Goal: Task Accomplishment & Management: Manage account settings

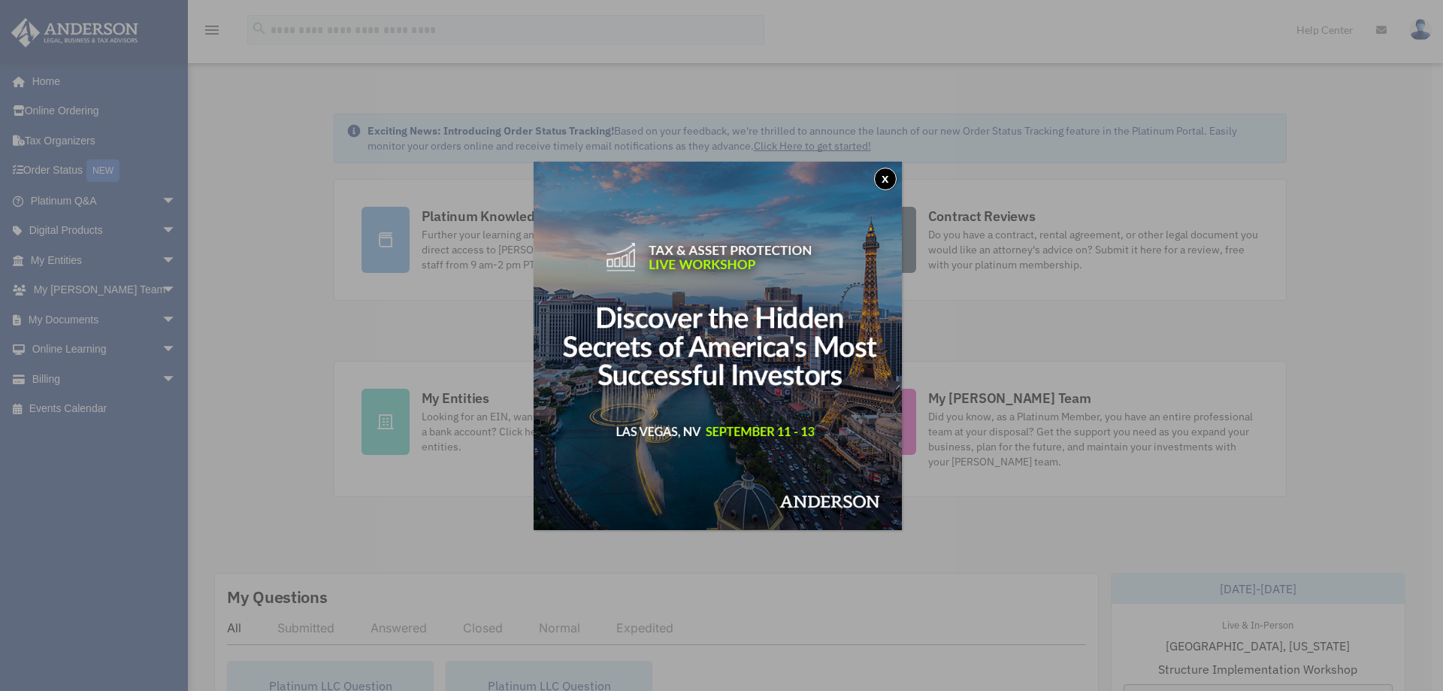
click at [889, 176] on button "x" at bounding box center [885, 179] width 23 height 23
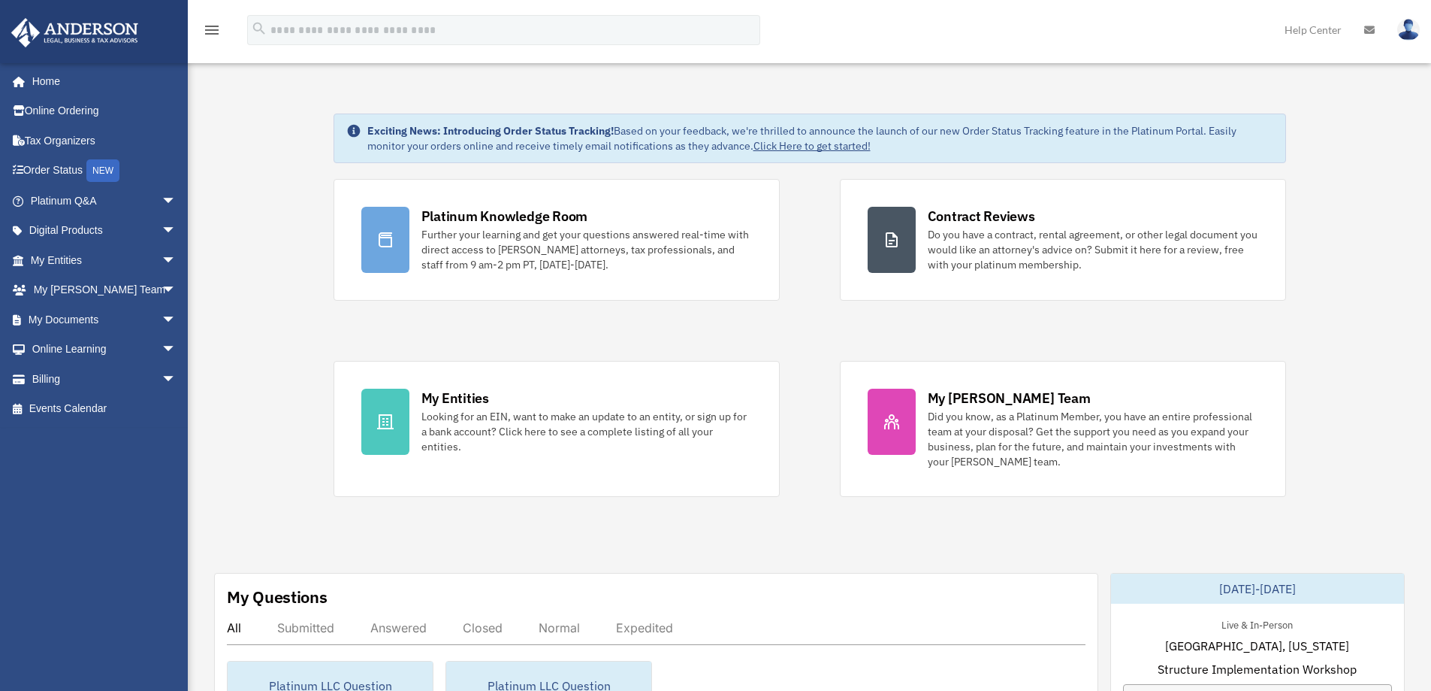
click at [162, 288] on span "arrow_drop_down" at bounding box center [177, 290] width 30 height 31
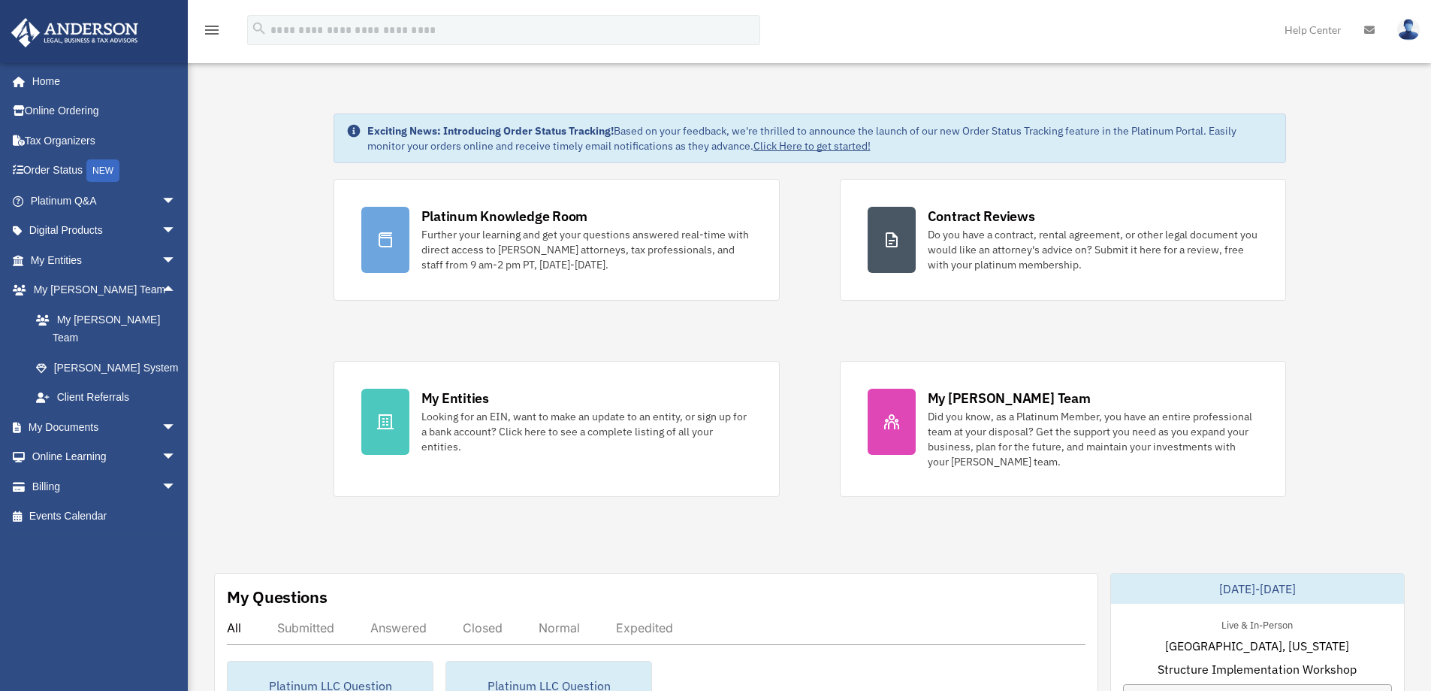
click at [162, 288] on span "arrow_drop_up" at bounding box center [177, 290] width 30 height 31
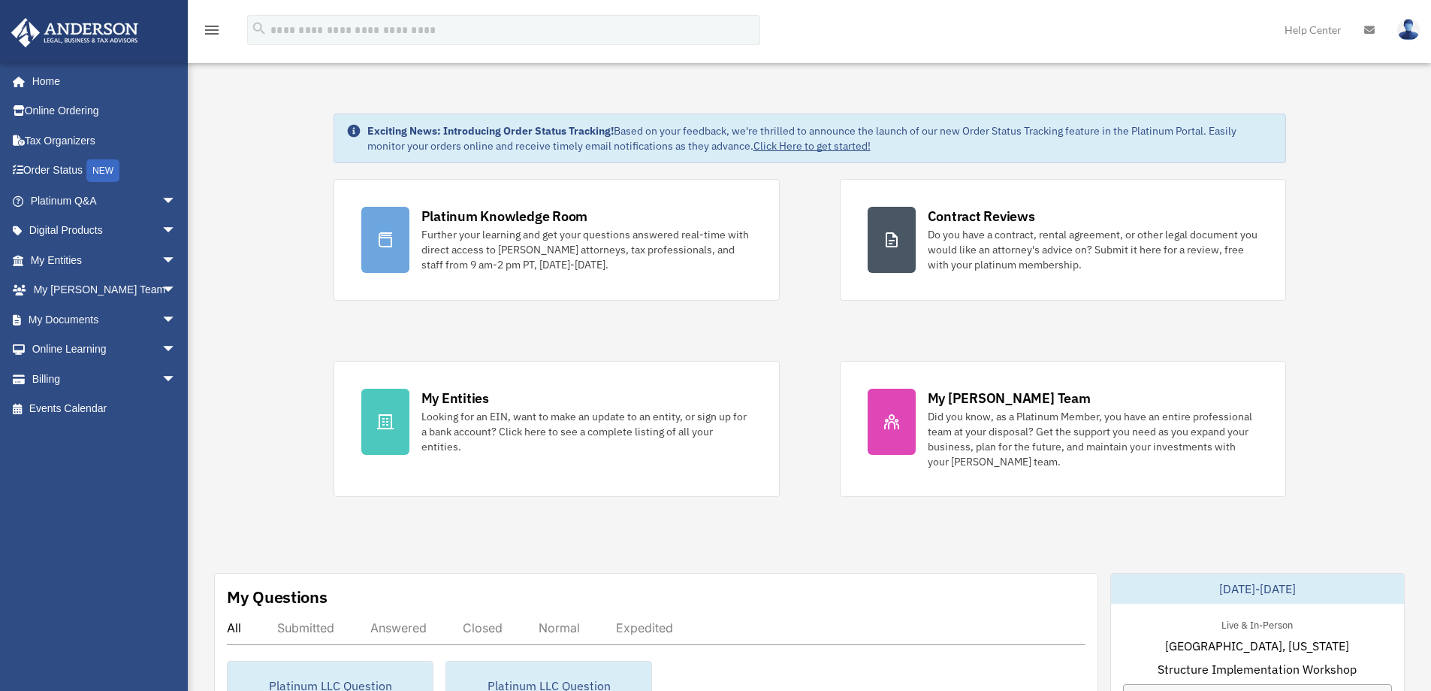
click at [162, 321] on span "arrow_drop_down" at bounding box center [177, 319] width 30 height 31
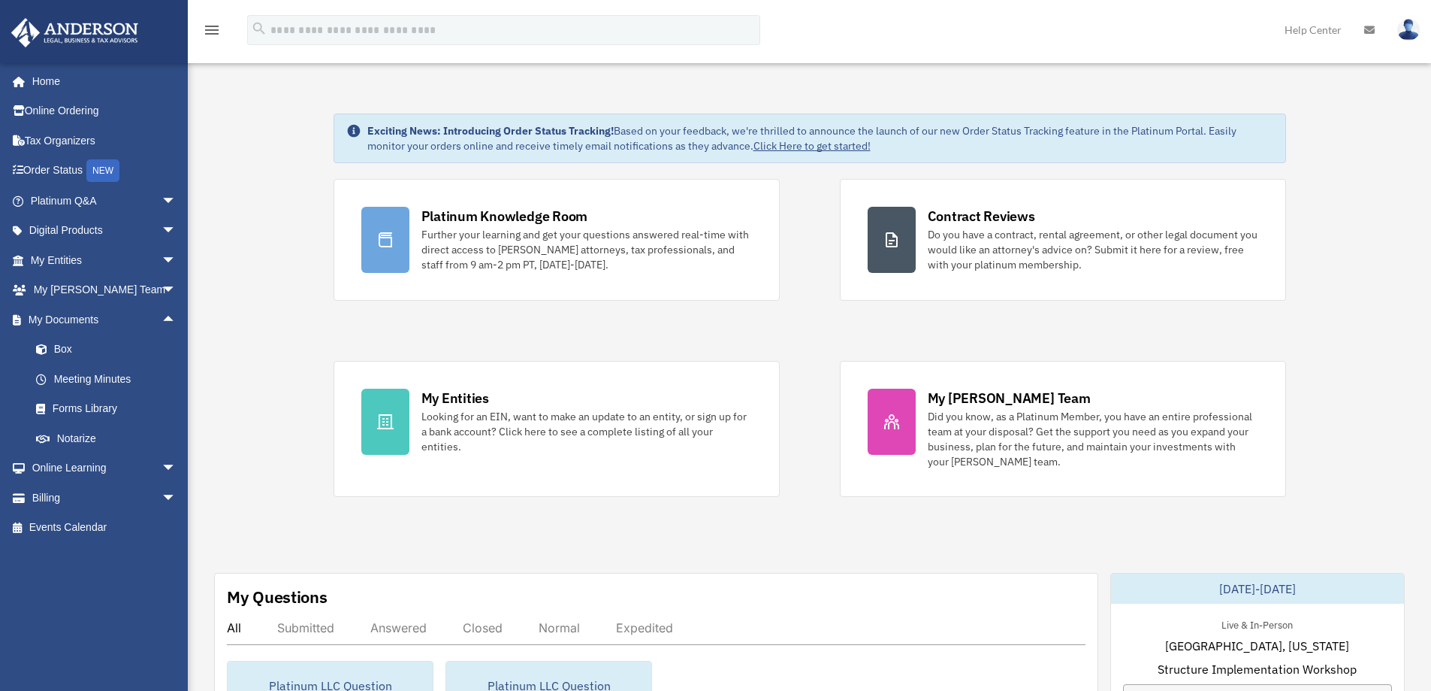
click at [95, 345] on link "Box" at bounding box center [110, 349] width 178 height 30
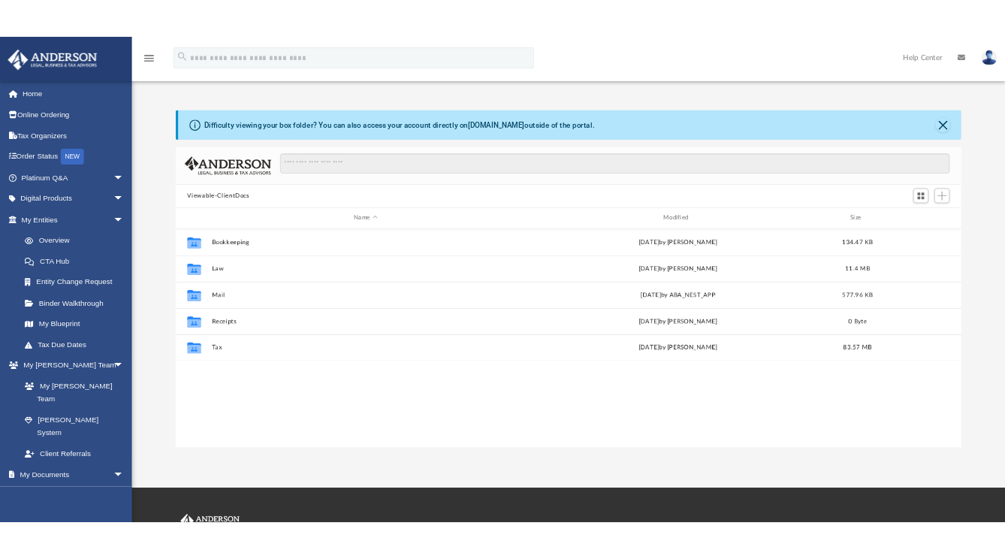
scroll to position [331, 1108]
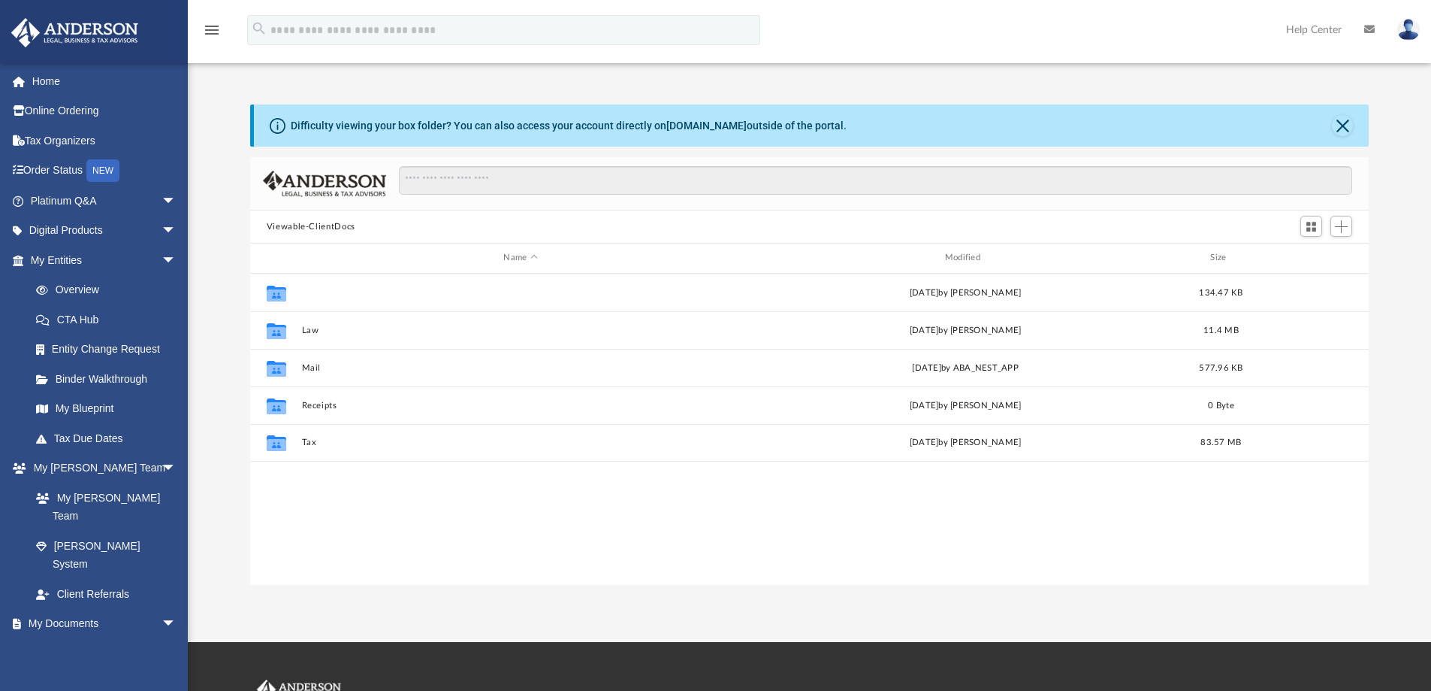
click at [352, 298] on button "Bookkeeping" at bounding box center [520, 293] width 438 height 10
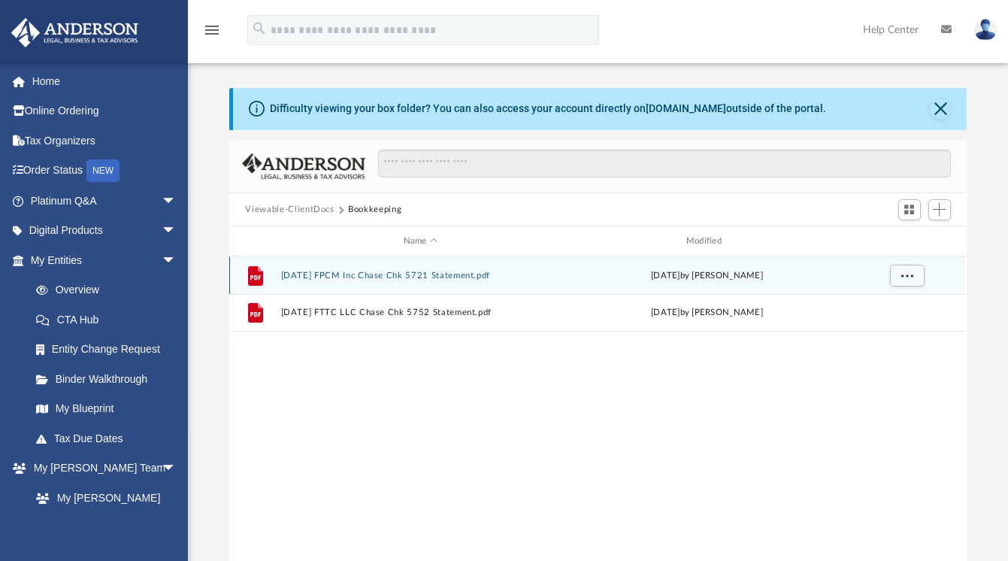
scroll to position [330, 727]
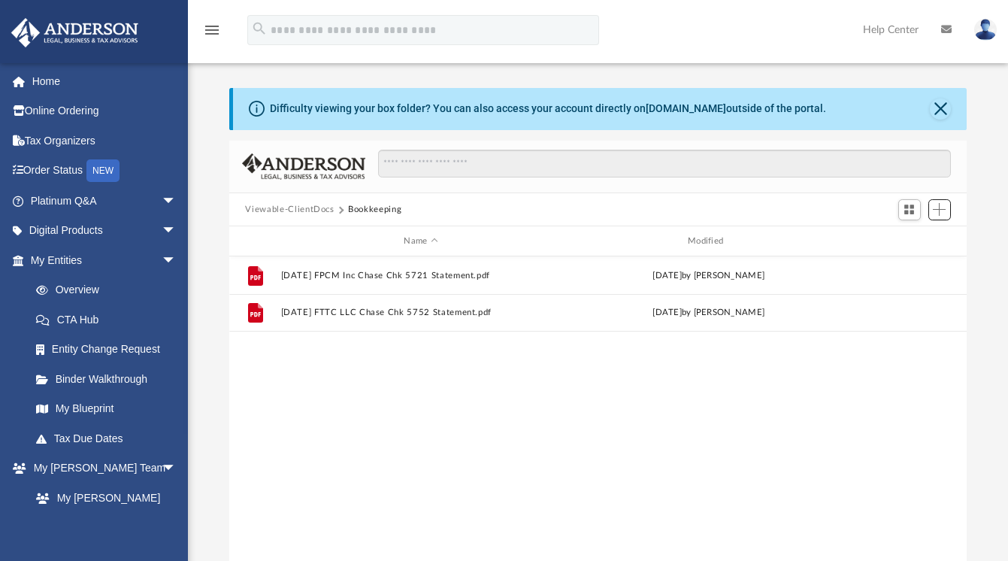
click at [940, 204] on span "Add" at bounding box center [939, 209] width 13 height 13
click at [905, 239] on li "Upload" at bounding box center [917, 239] width 48 height 16
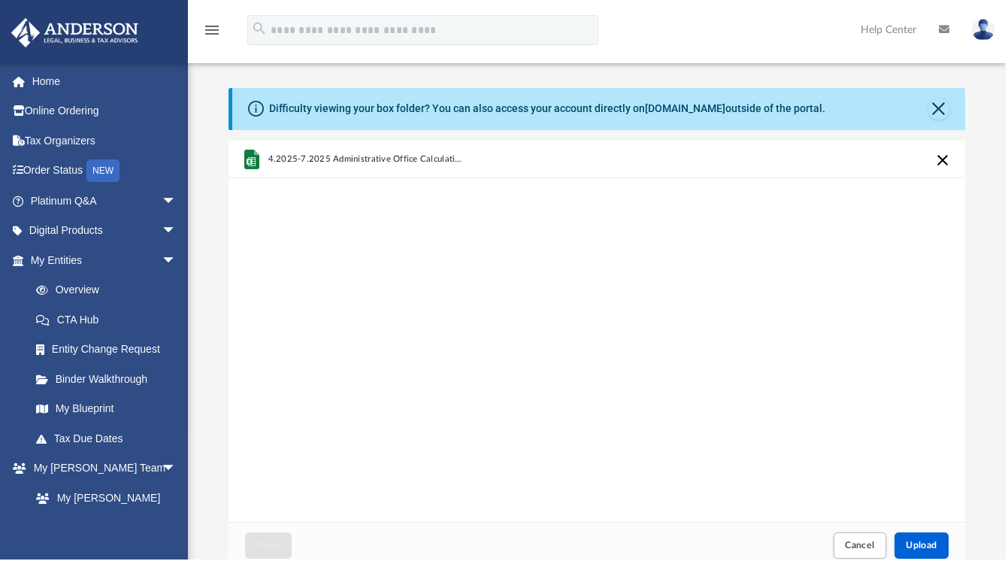
scroll to position [370, 724]
click at [916, 547] on span "Upload" at bounding box center [921, 544] width 32 height 9
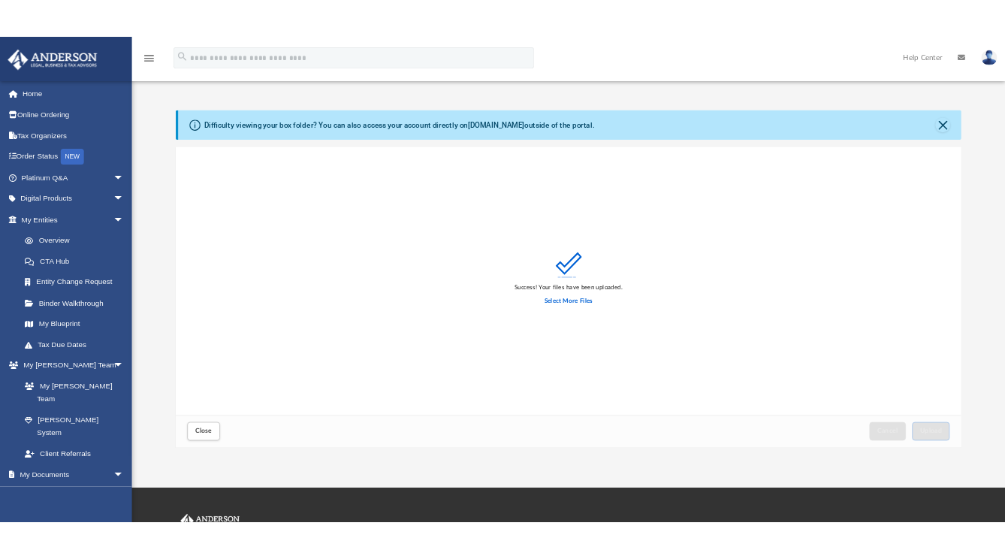
scroll to position [370, 1108]
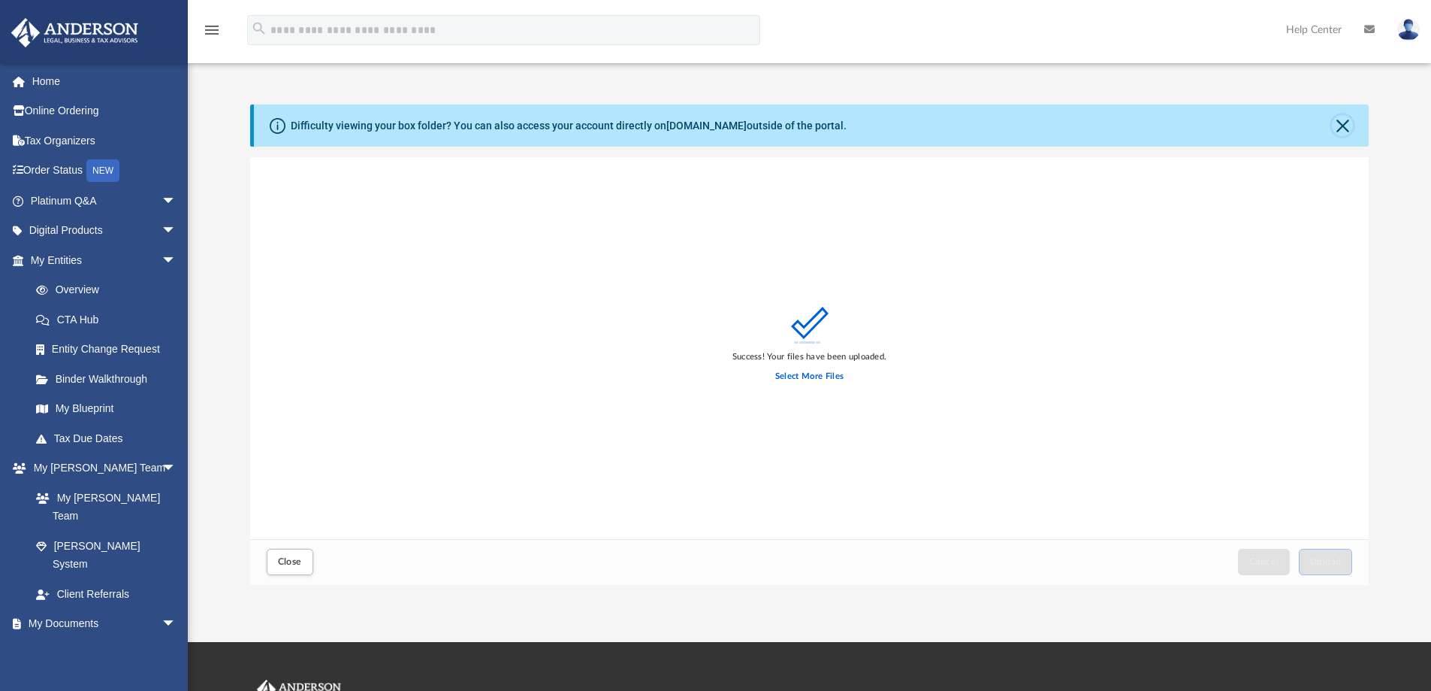
click at [1344, 125] on button "Close" at bounding box center [1342, 125] width 21 height 21
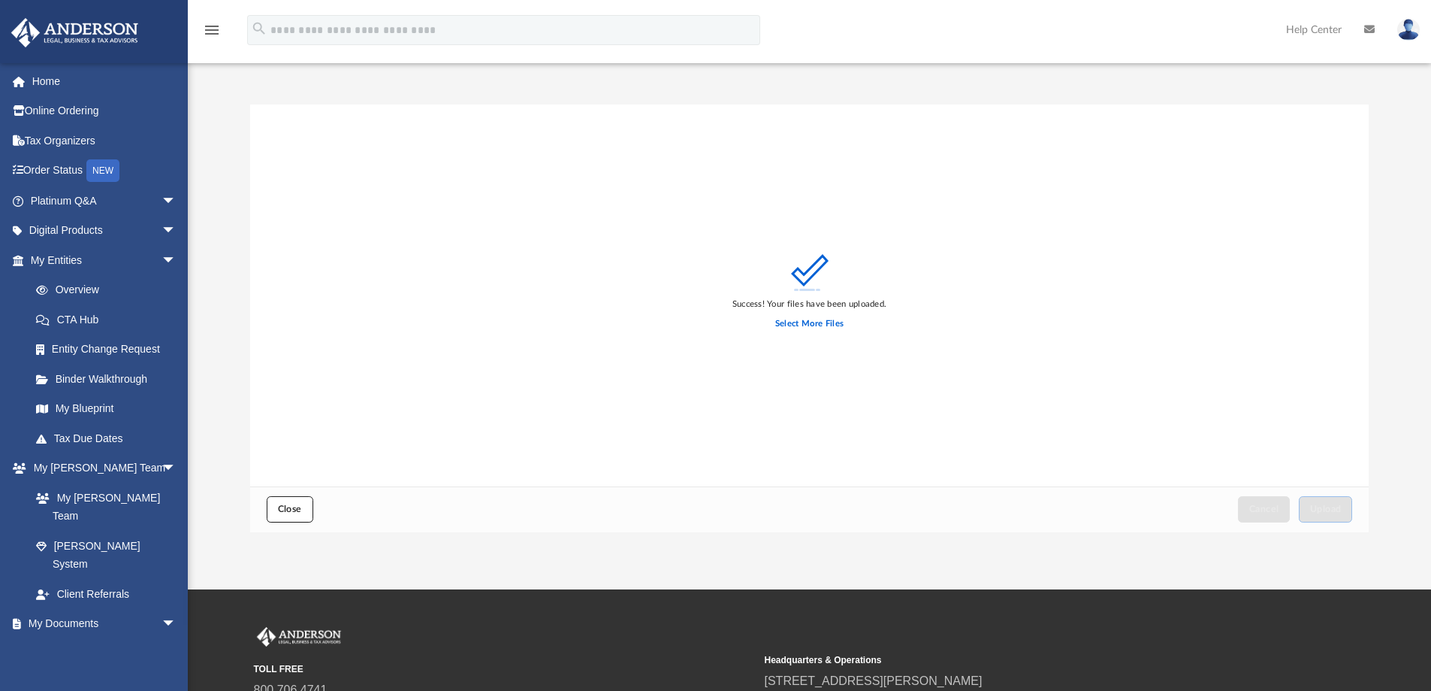
click at [296, 517] on button "Close" at bounding box center [290, 509] width 47 height 26
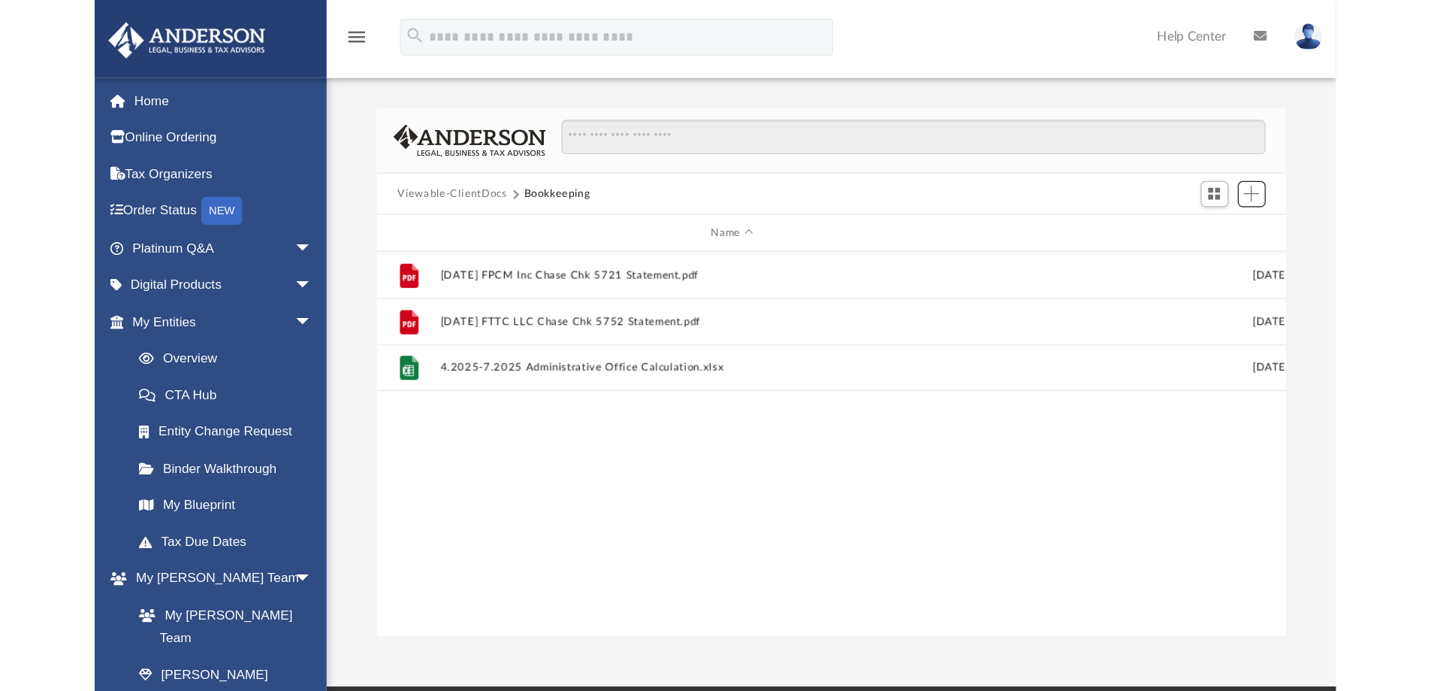
scroll to position [331, 1108]
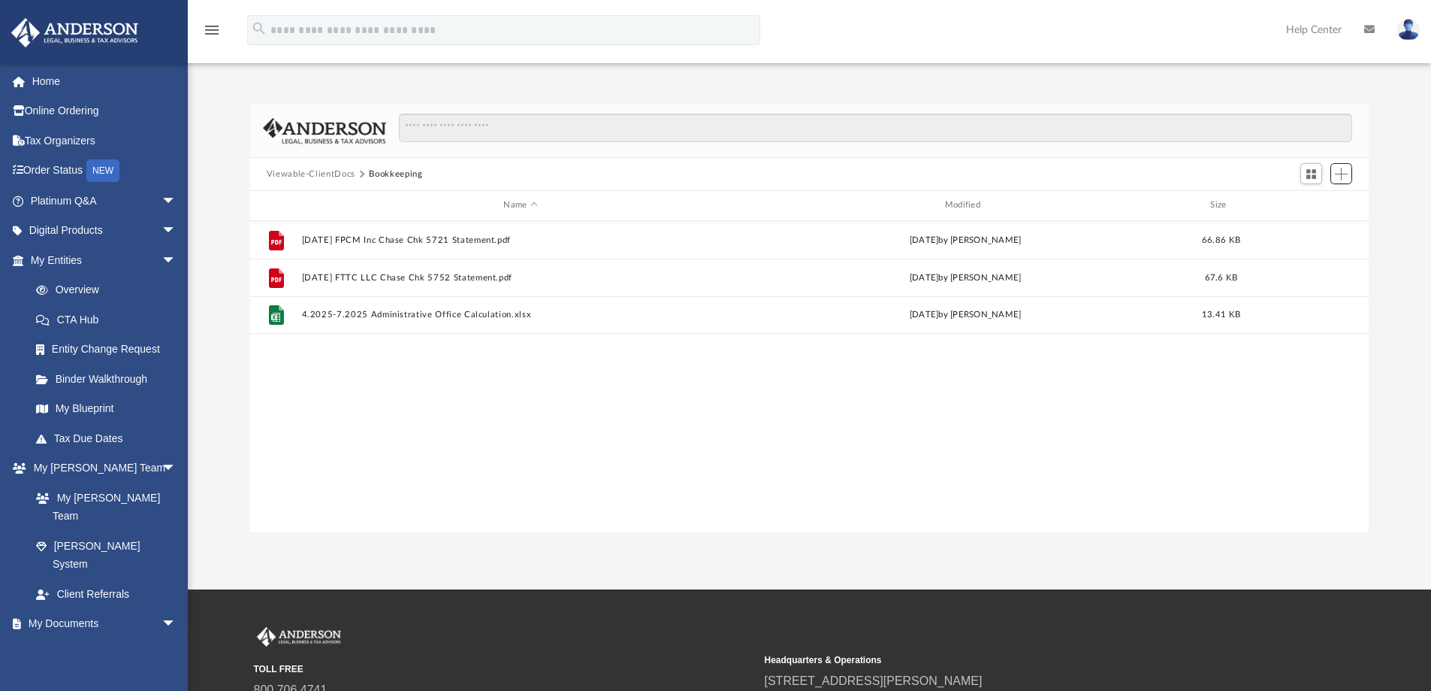
click at [1342, 172] on span "Add" at bounding box center [1341, 174] width 13 height 13
click at [1307, 204] on li "Upload" at bounding box center [1320, 204] width 48 height 16
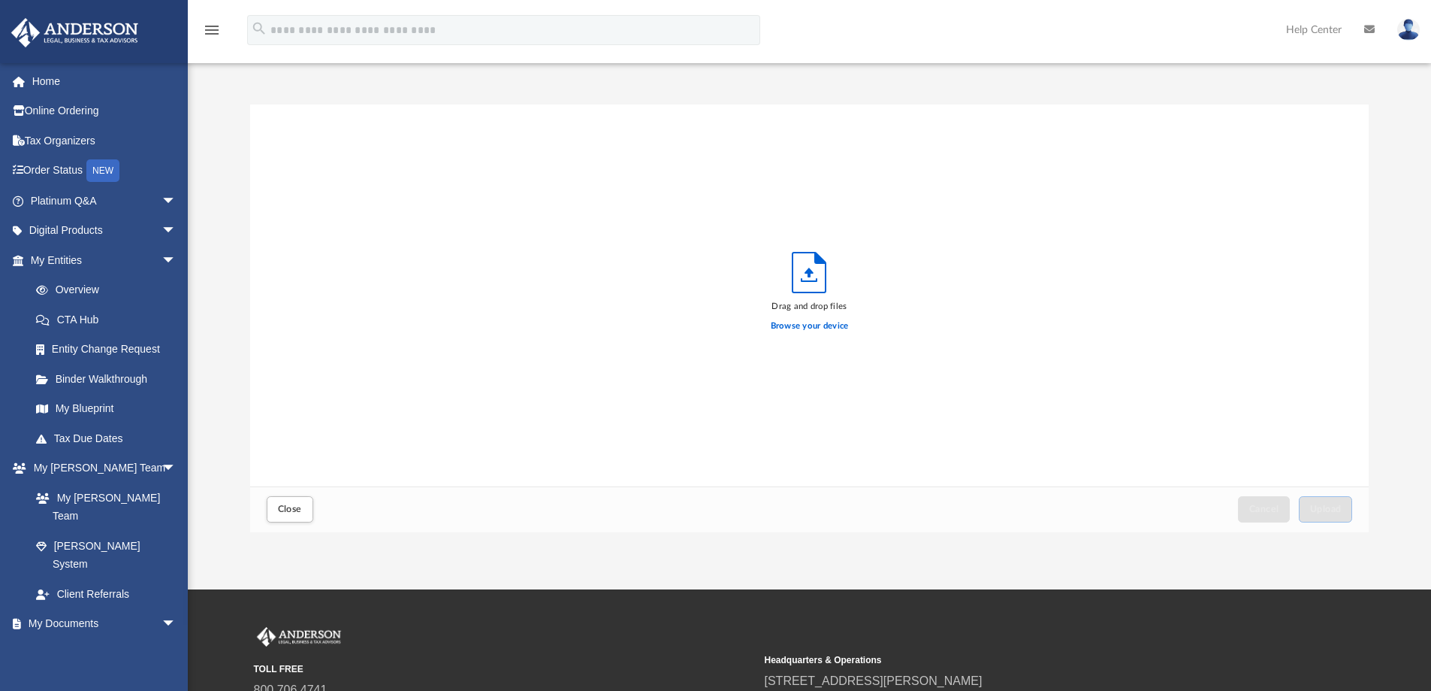
scroll to position [370, 1108]
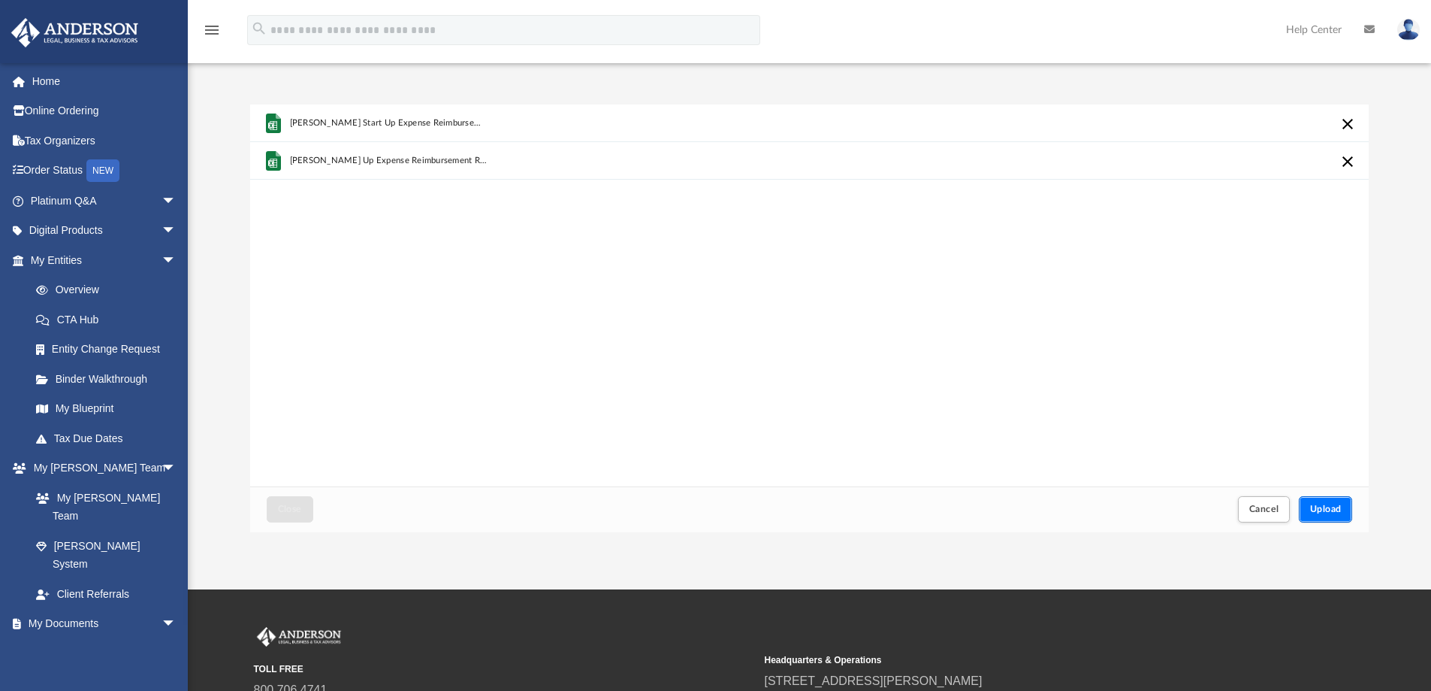
click at [1323, 503] on button "Upload" at bounding box center [1326, 509] width 54 height 26
click at [1318, 513] on button "Upload" at bounding box center [1326, 509] width 54 height 26
click at [419, 121] on span "[PERSON_NAME] Start Up Expense Reimbursement Report.xls" at bounding box center [388, 123] width 198 height 10
click at [1259, 511] on span "Cancel" at bounding box center [1265, 508] width 30 height 9
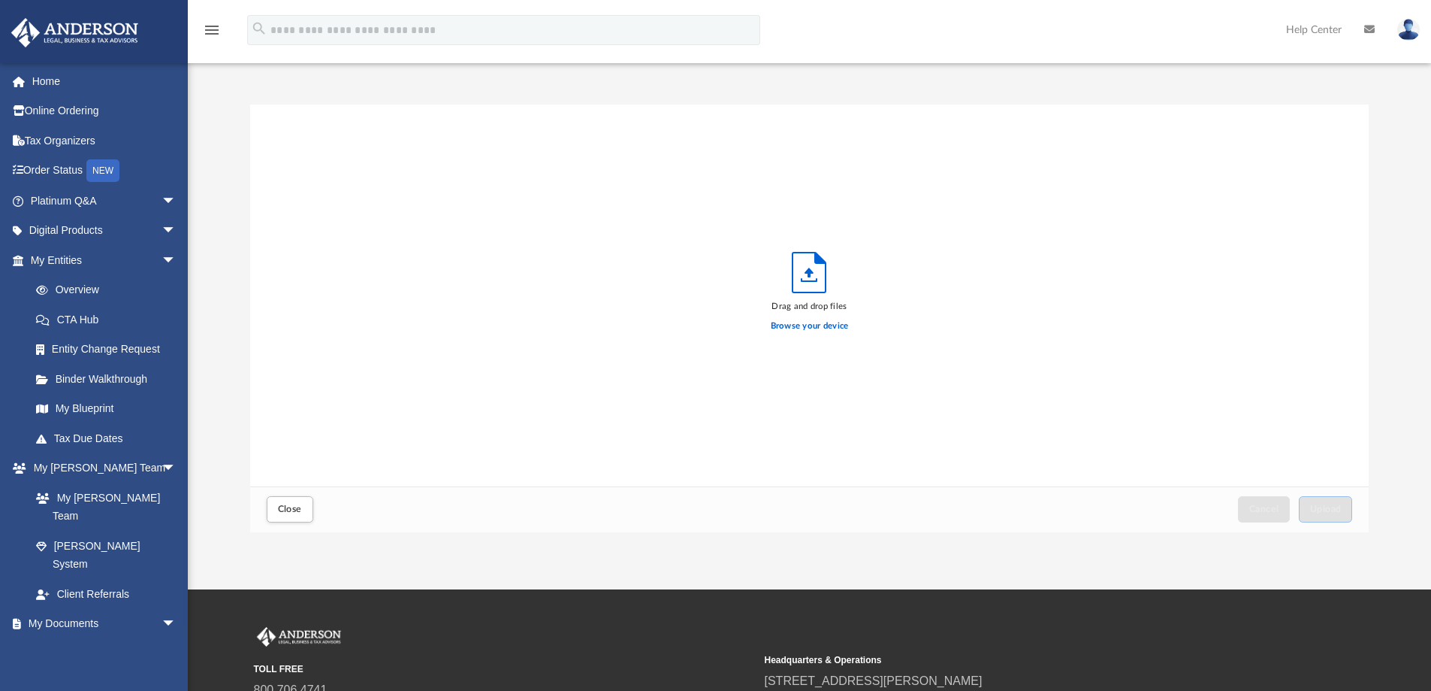
click at [285, 529] on div "Close Cancel Upload" at bounding box center [810, 509] width 1120 height 46
click at [292, 506] on span "Close" at bounding box center [290, 508] width 24 height 9
click at [284, 511] on span "Close" at bounding box center [290, 508] width 24 height 9
click at [282, 513] on span "Close" at bounding box center [290, 508] width 24 height 9
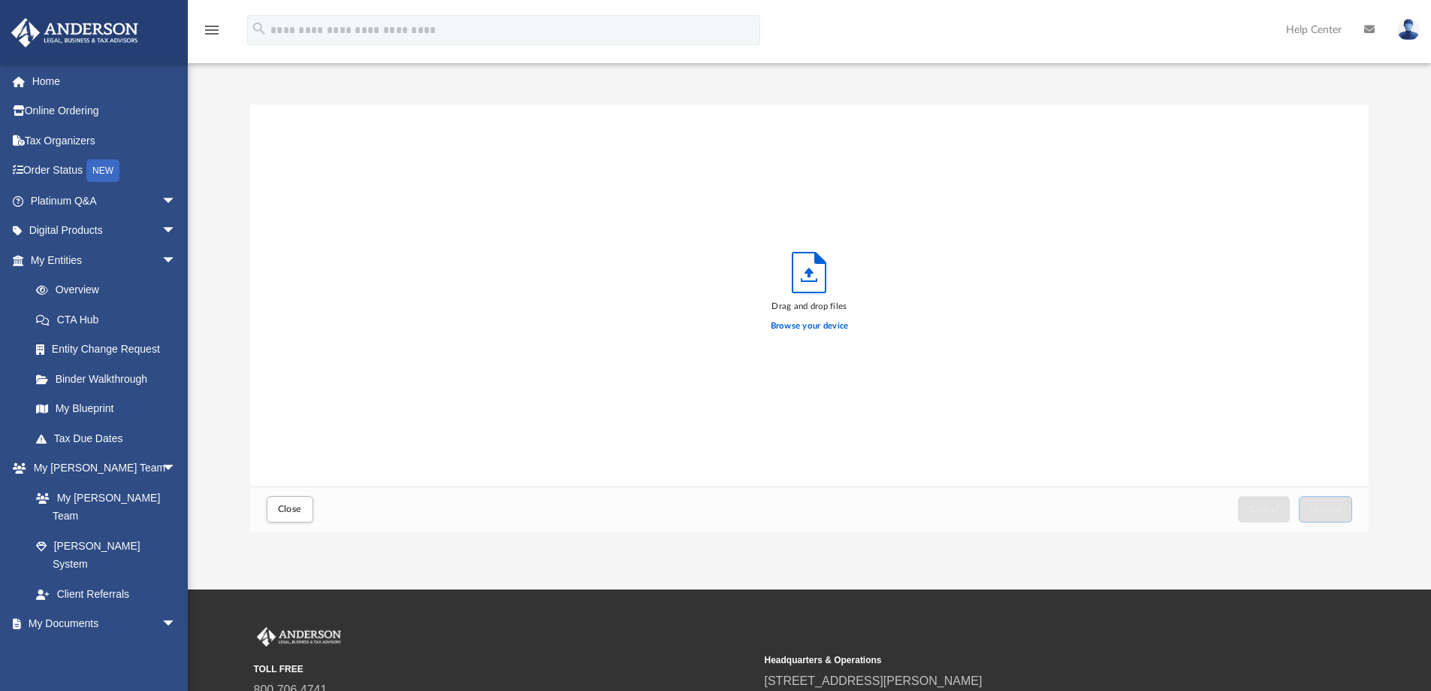
click at [55, 462] on link "My Anderson Team arrow_drop_down" at bounding box center [101, 468] width 181 height 30
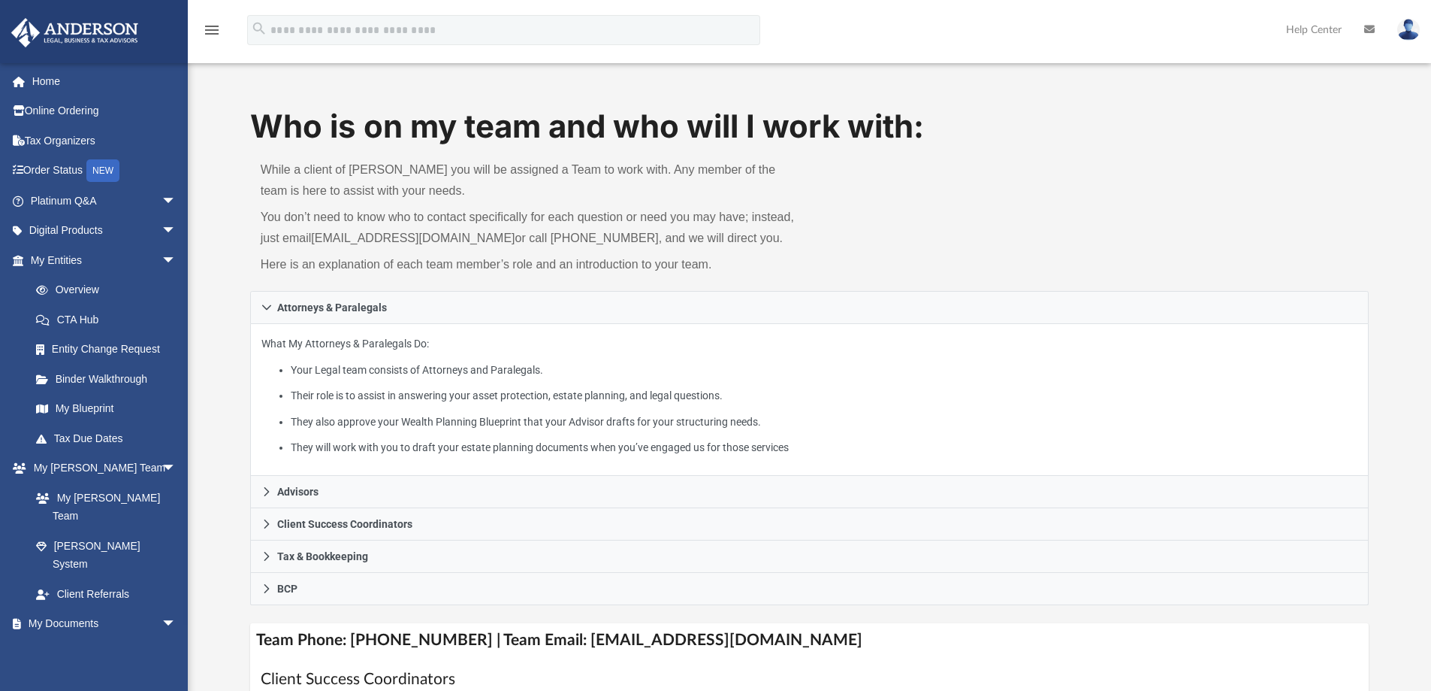
click at [73, 260] on link "My Entities arrow_drop_down" at bounding box center [105, 260] width 189 height 30
click at [162, 256] on span "arrow_drop_down" at bounding box center [177, 260] width 30 height 31
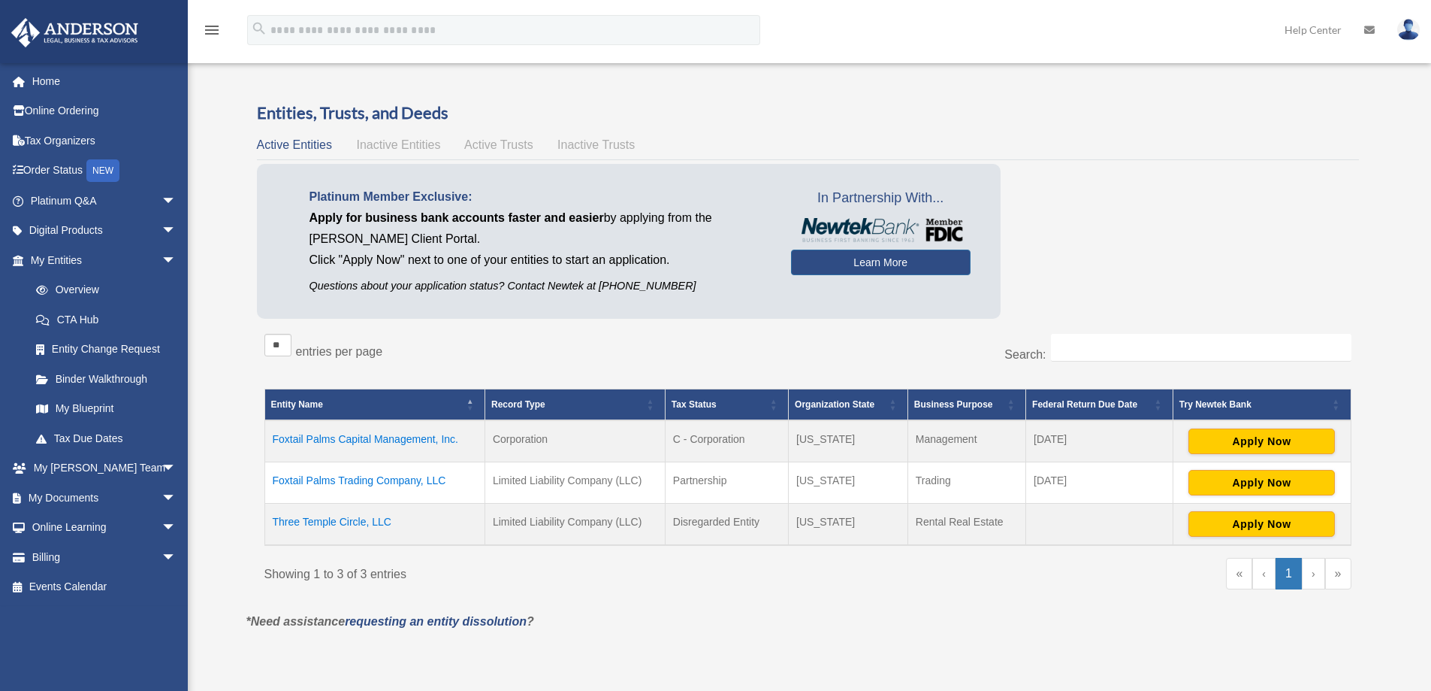
click at [78, 497] on link "My Documents arrow_drop_down" at bounding box center [105, 497] width 189 height 30
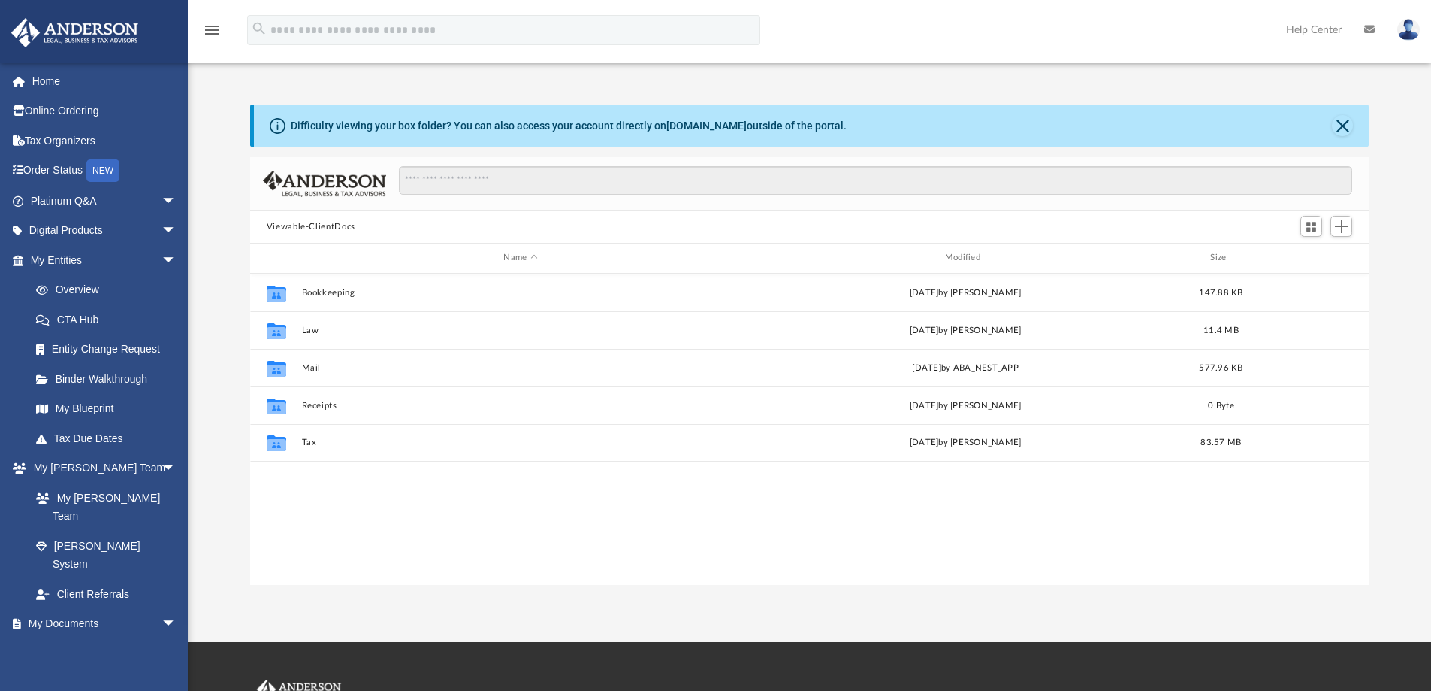
scroll to position [331, 1108]
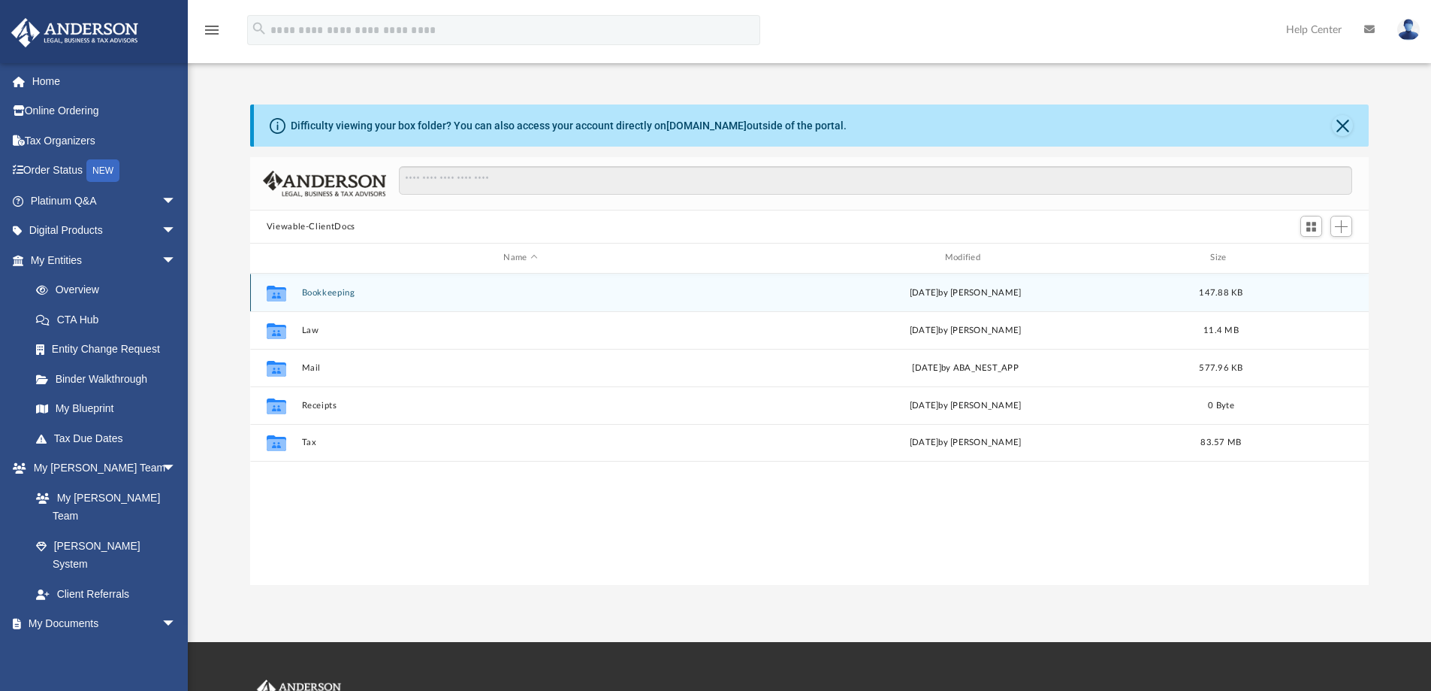
click at [327, 286] on div "Collaborated Folder Bookkeeping today by Joe Zinn 147.88 KB" at bounding box center [810, 293] width 1120 height 38
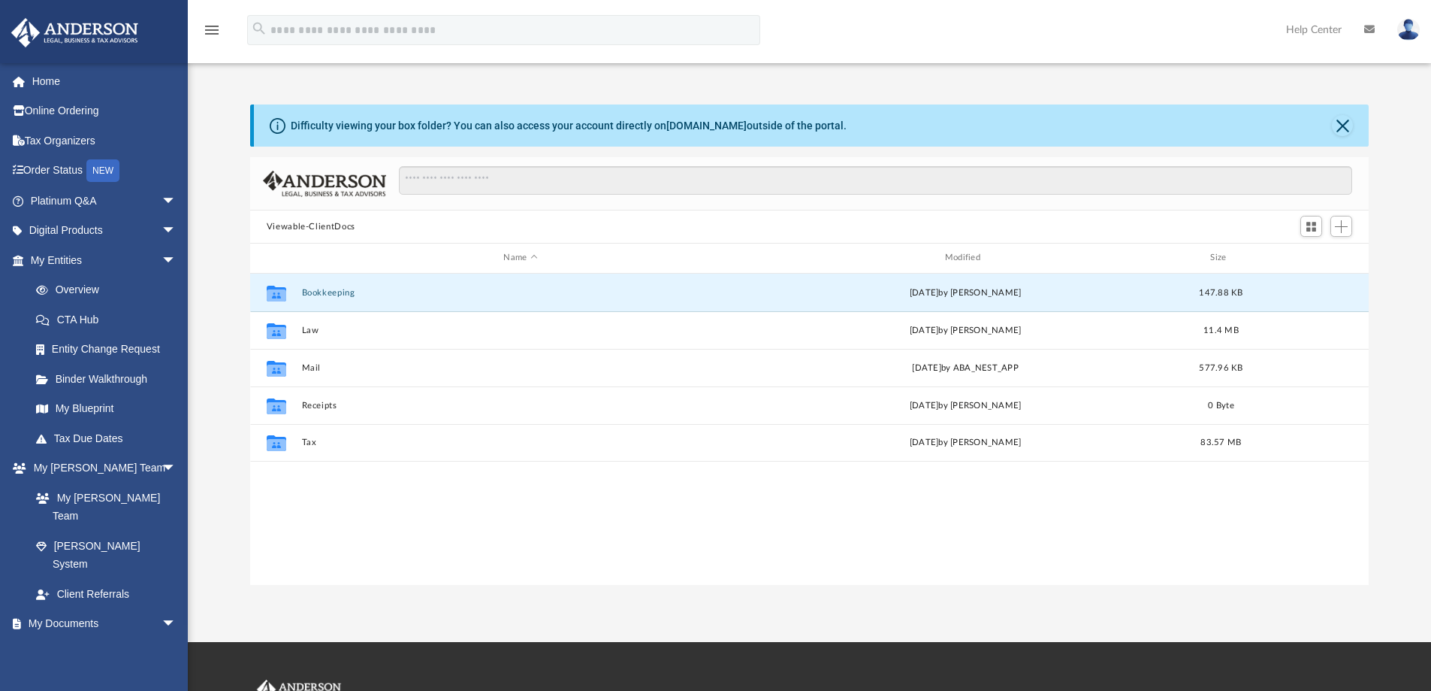
click at [329, 289] on button "Bookkeeping" at bounding box center [520, 293] width 438 height 10
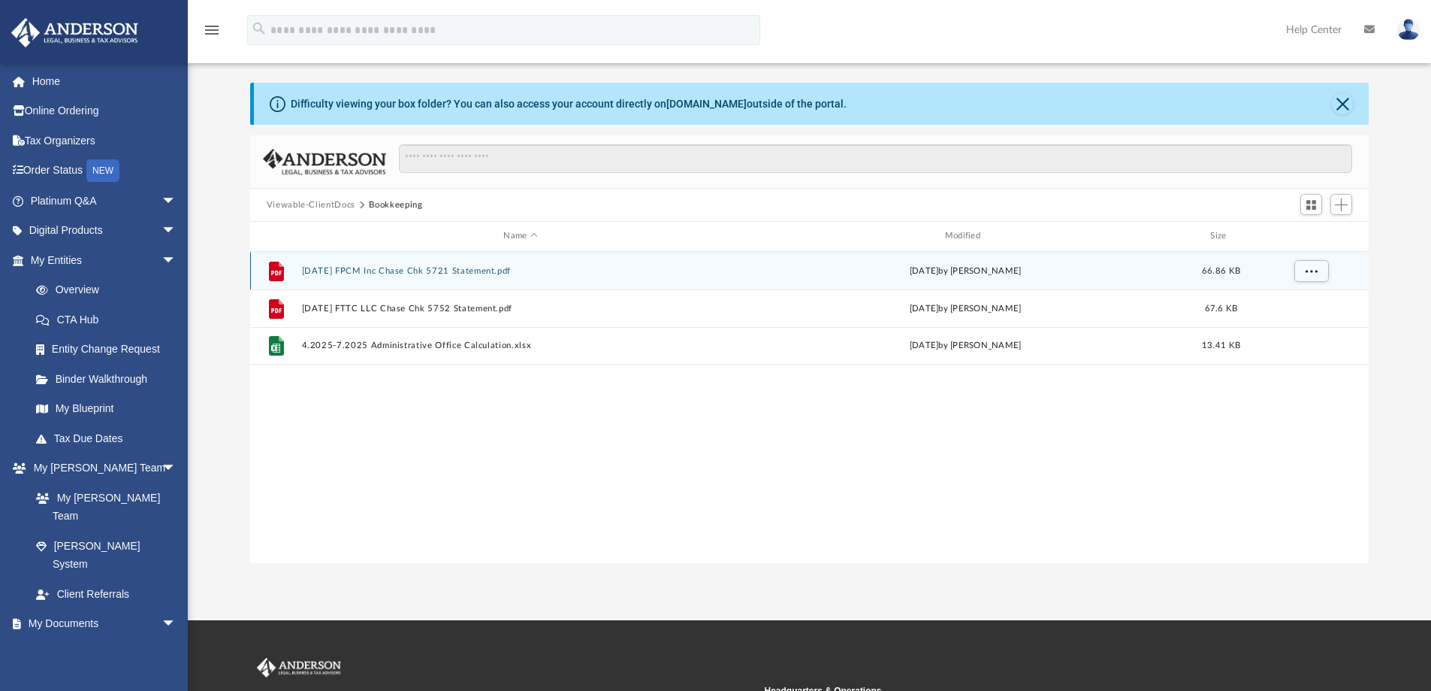
scroll to position [0, 0]
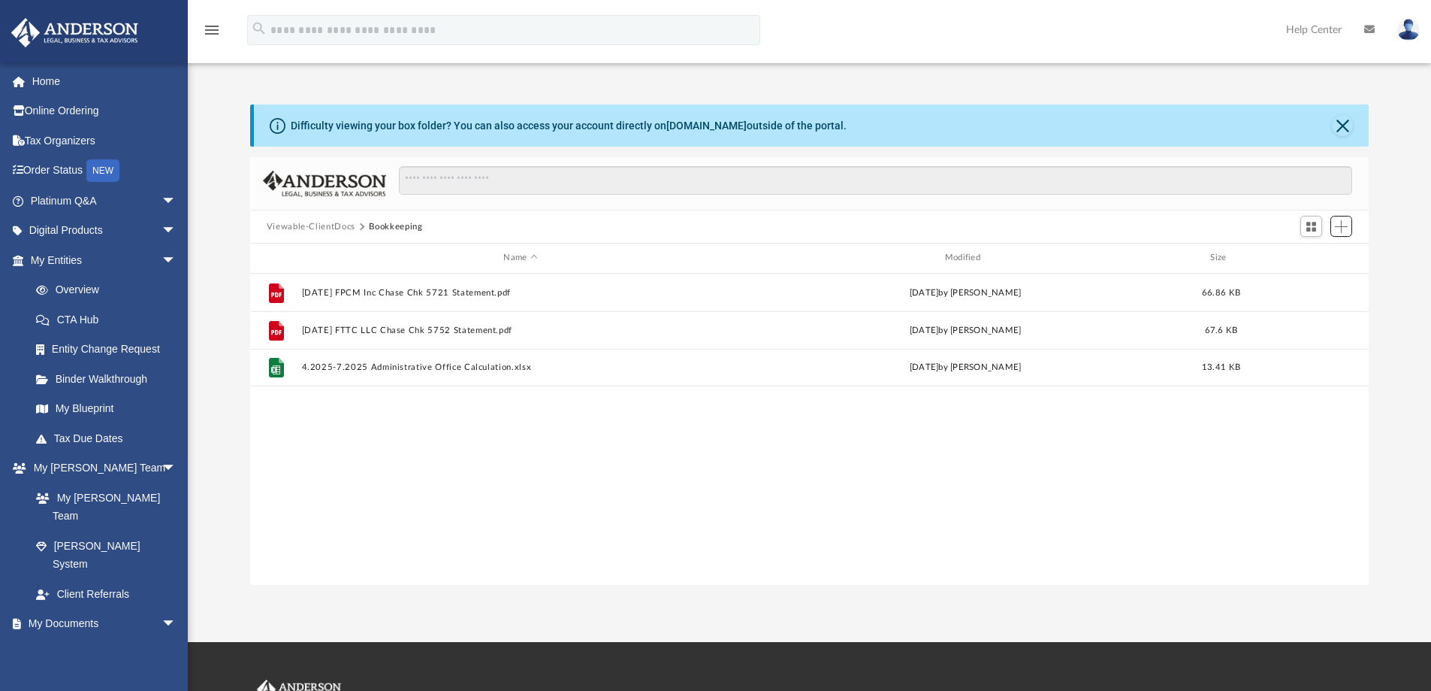
click at [1340, 222] on span "Add" at bounding box center [1341, 226] width 13 height 13
click at [1311, 254] on li "Upload" at bounding box center [1320, 257] width 48 height 16
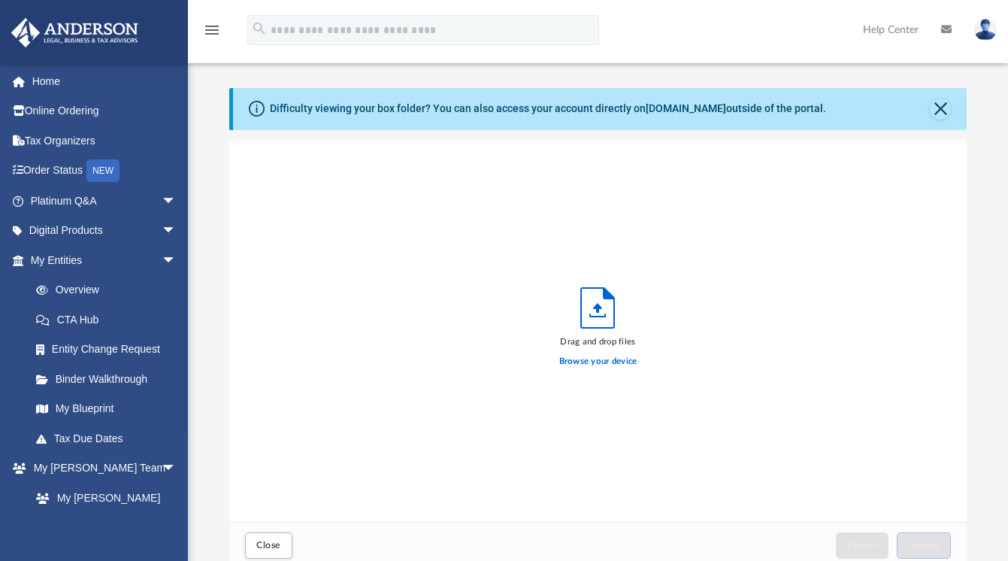
scroll to position [370, 727]
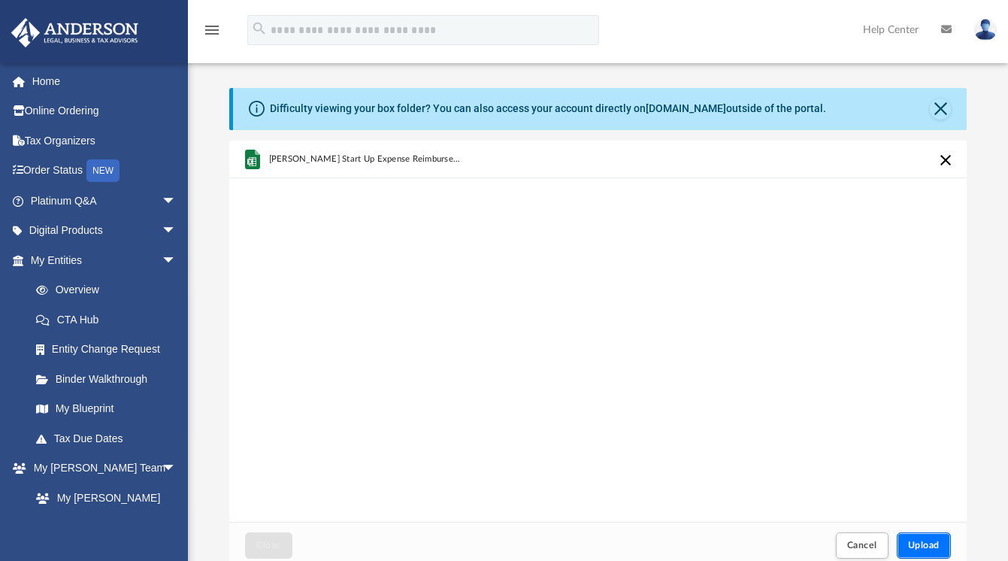
click at [927, 545] on span "Upload" at bounding box center [924, 544] width 32 height 9
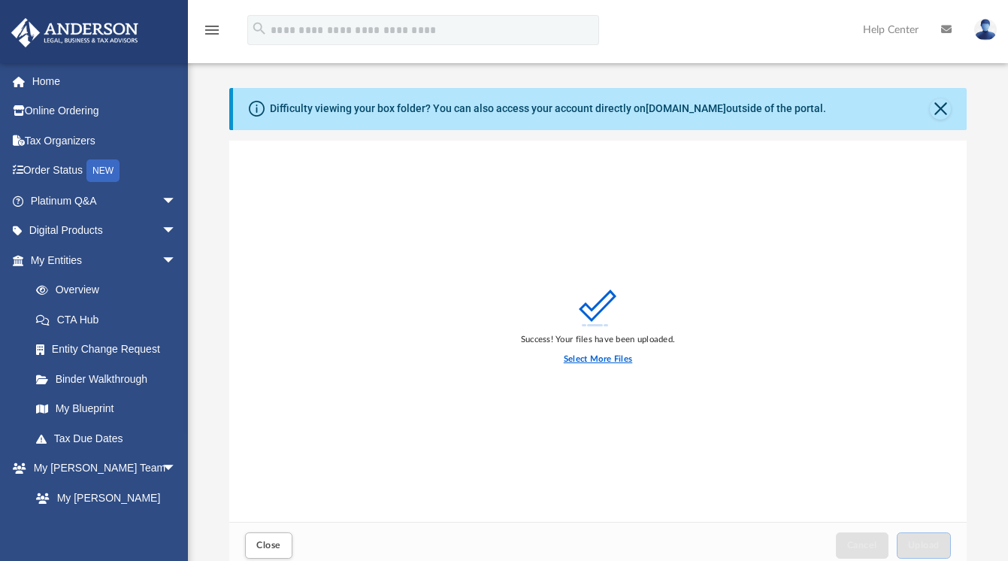
click at [606, 363] on label "Select More Files" at bounding box center [598, 359] width 68 height 14
click at [0, 0] on input "Select More Files" at bounding box center [0, 0] width 0 height 0
click at [266, 541] on span "Close" at bounding box center [268, 544] width 24 height 9
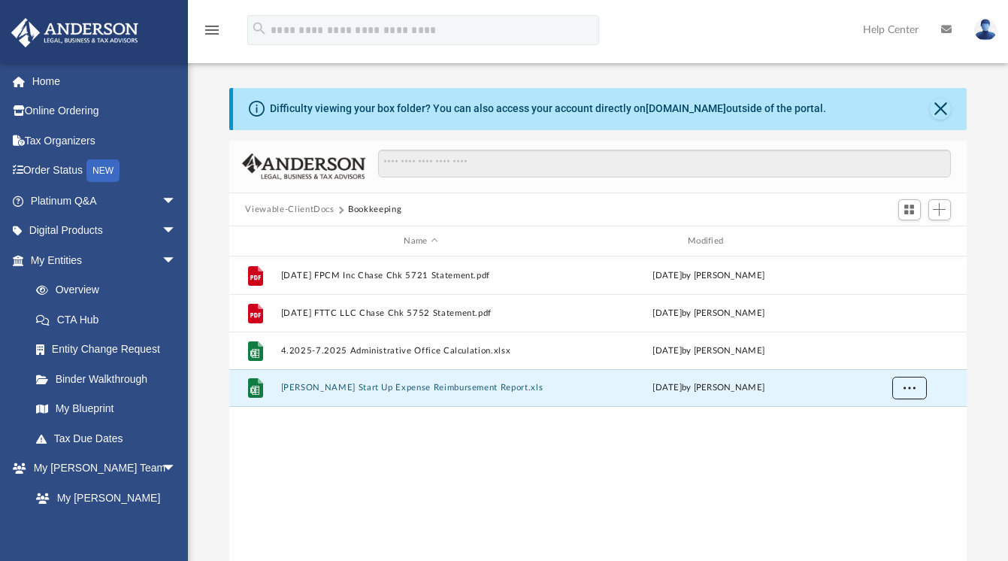
click at [909, 392] on button "More options" at bounding box center [908, 387] width 35 height 23
click at [766, 431] on div "File 2025.07.31 FPCM Inc Chase Chk 5721 Statement.pdf Mon Aug 4 2025 by Joe Zin…" at bounding box center [598, 412] width 738 height 312
click at [939, 110] on button "Close" at bounding box center [940, 108] width 21 height 21
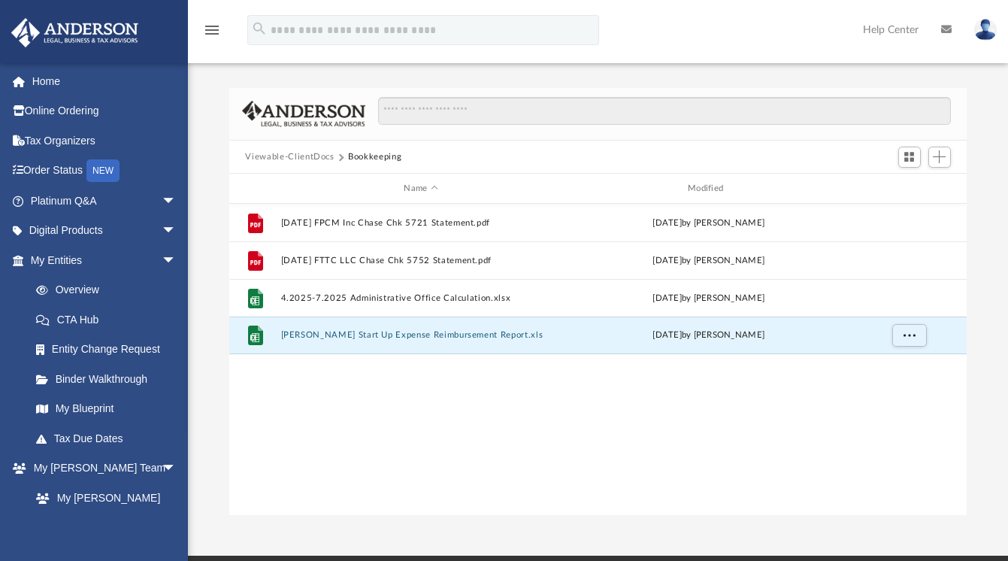
click at [757, 404] on div "File 2025.07.31 FPCM Inc Chase Chk 5721 Statement.pdf Mon Aug 4 2025 by Joe Zin…" at bounding box center [598, 360] width 738 height 312
click at [162, 463] on span "arrow_drop_down" at bounding box center [177, 468] width 30 height 31
click at [162, 495] on span "arrow_drop_down" at bounding box center [177, 497] width 30 height 31
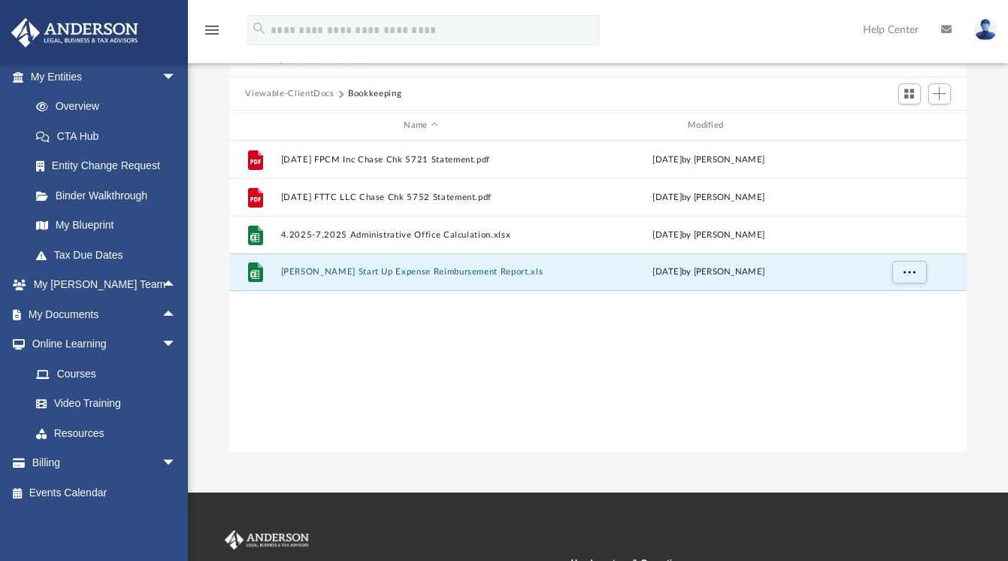
scroll to position [150, 0]
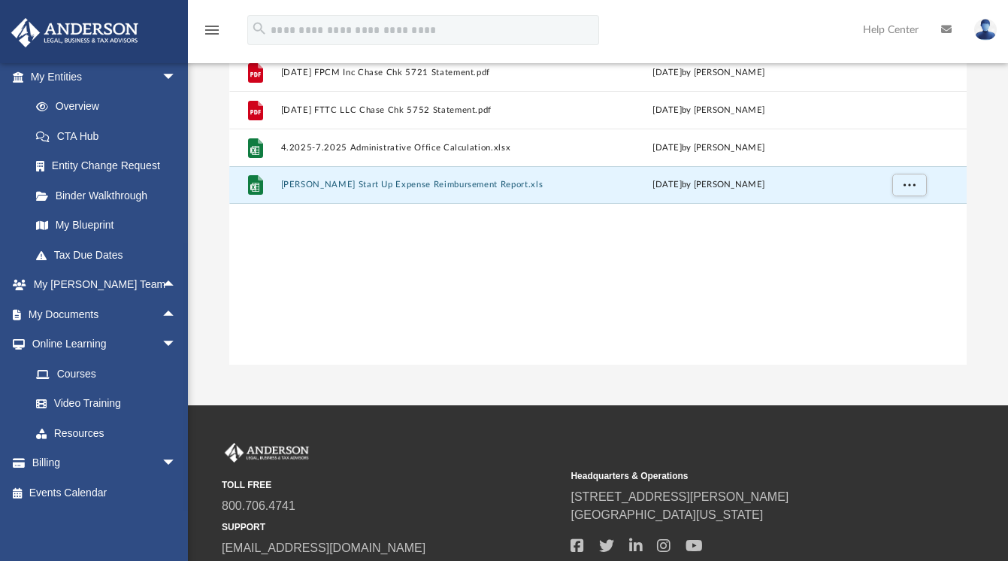
click at [162, 467] on span "arrow_drop_down" at bounding box center [177, 463] width 30 height 31
click at [91, 494] on link "$ Open Invoices" at bounding box center [110, 492] width 178 height 31
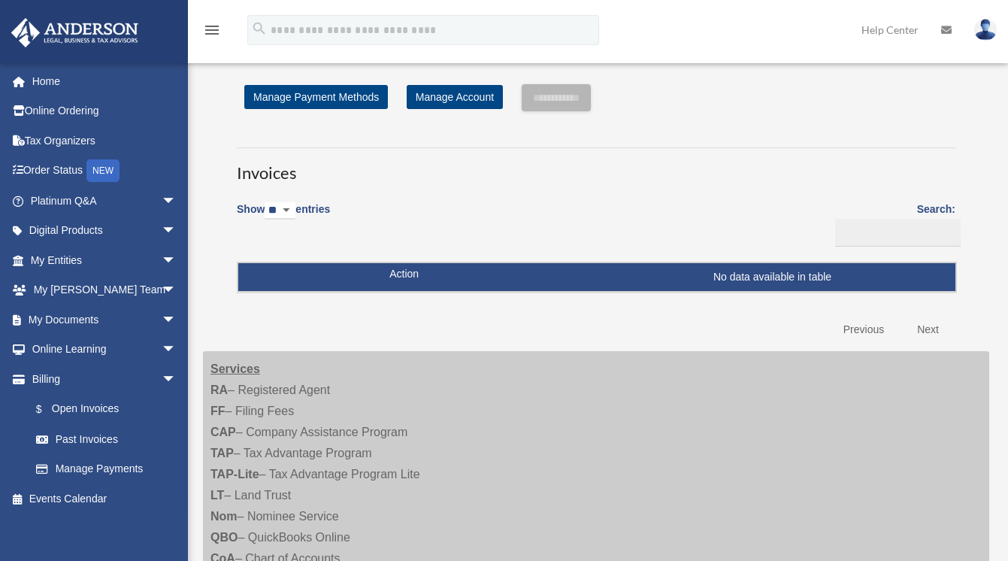
click at [80, 436] on link "Past Invoices" at bounding box center [106, 439] width 171 height 30
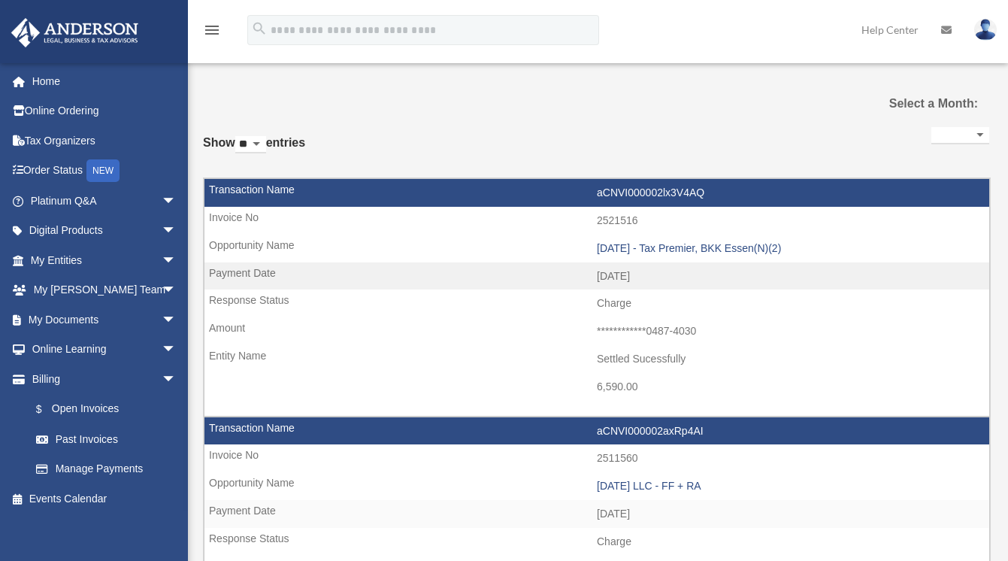
select select
click at [69, 315] on link "My Documents arrow_drop_down" at bounding box center [105, 319] width 189 height 30
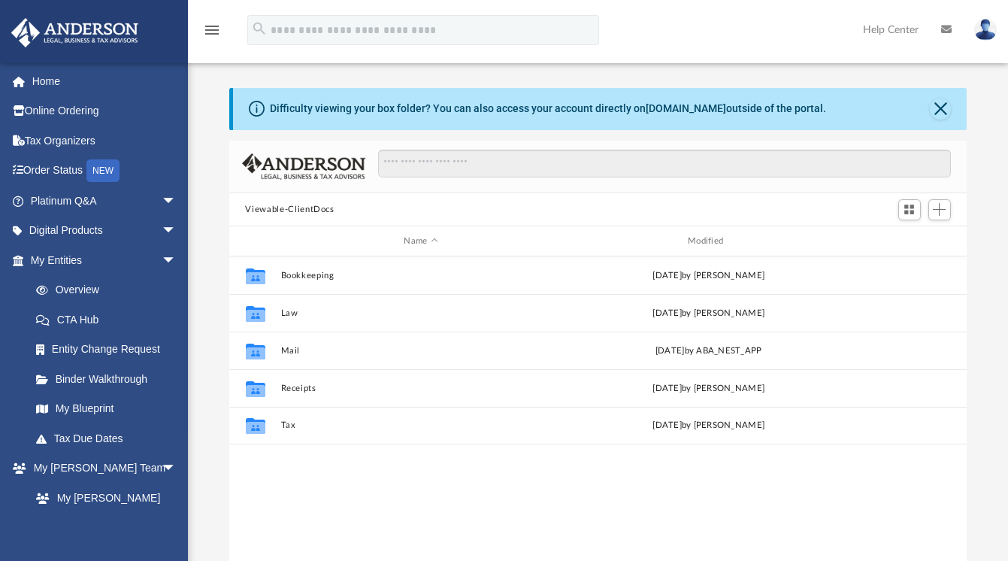
scroll to position [330, 727]
click at [331, 273] on button "Bookkeeping" at bounding box center [420, 276] width 281 height 10
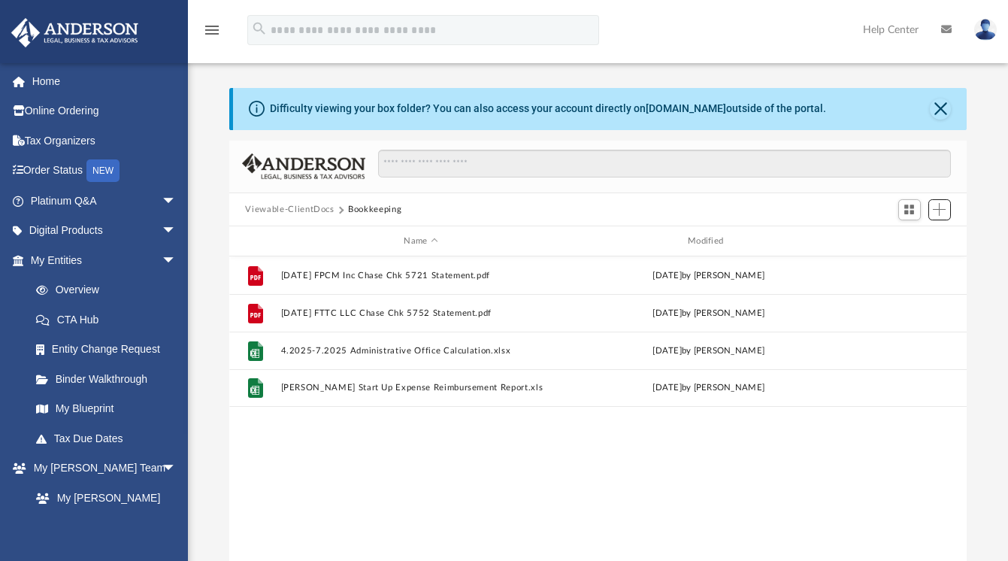
click at [938, 206] on span "Add" at bounding box center [939, 209] width 13 height 13
click at [900, 238] on li "Upload" at bounding box center [917, 239] width 48 height 16
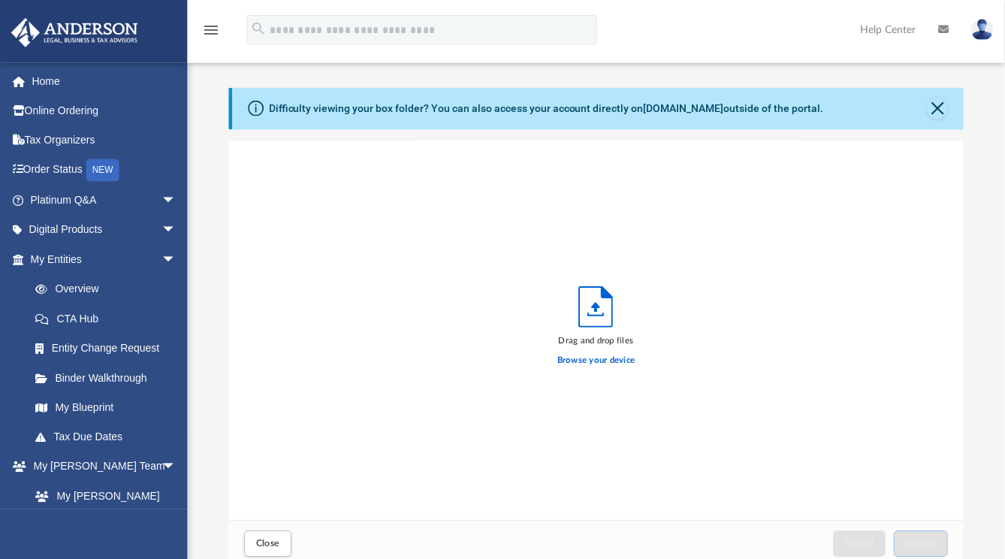
scroll to position [370, 727]
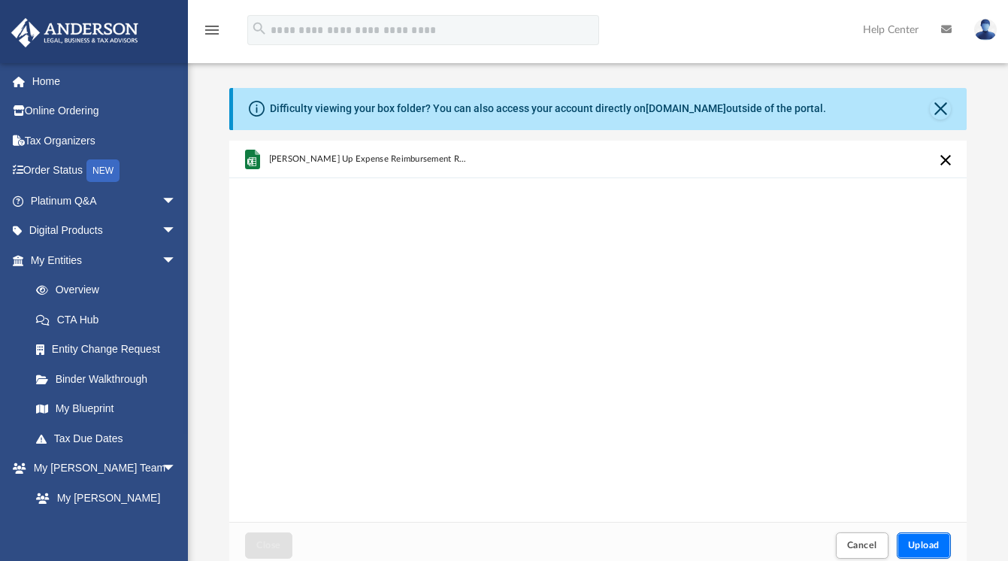
click at [930, 549] on button "Upload" at bounding box center [923, 545] width 54 height 26
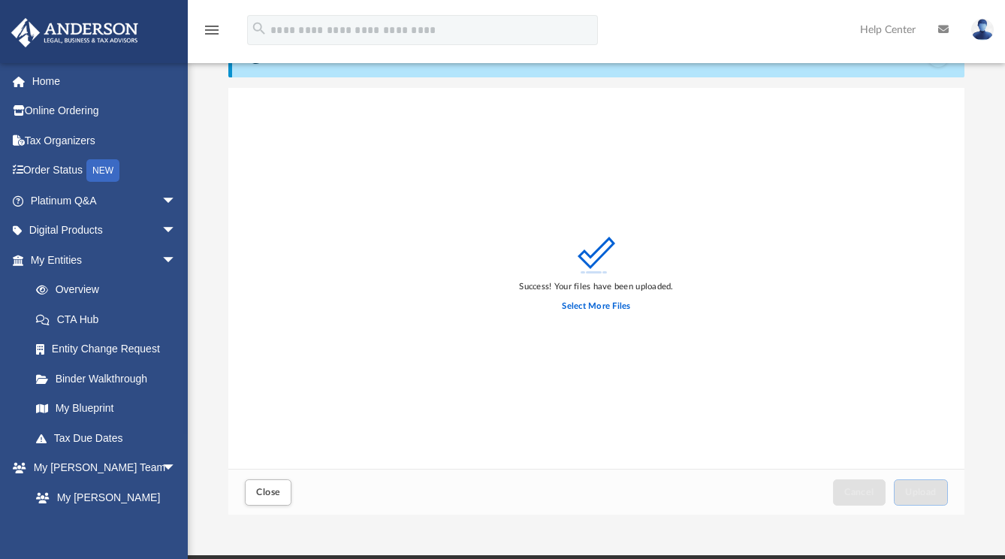
scroll to position [75, 0]
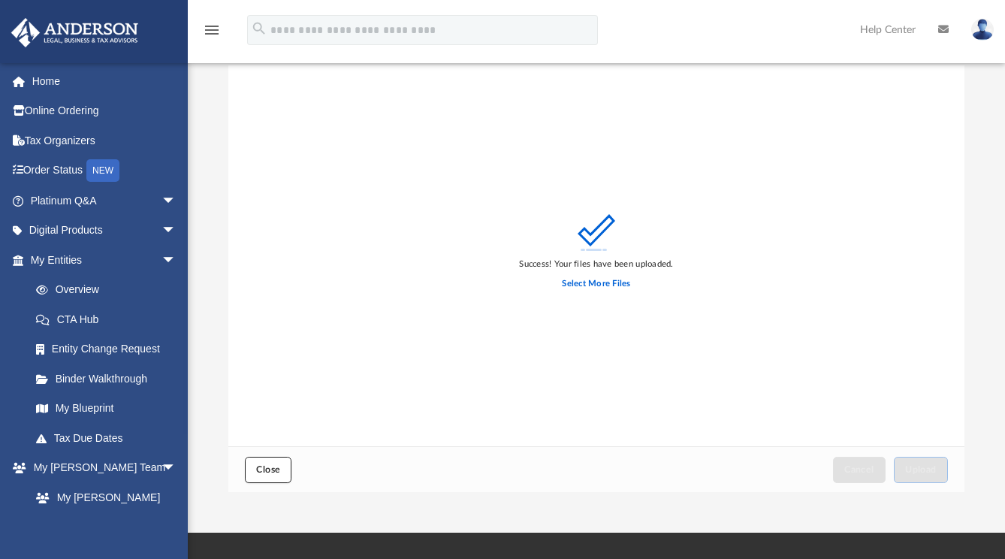
click at [269, 467] on span "Close" at bounding box center [268, 469] width 24 height 9
